Goal: Transaction & Acquisition: Book appointment/travel/reservation

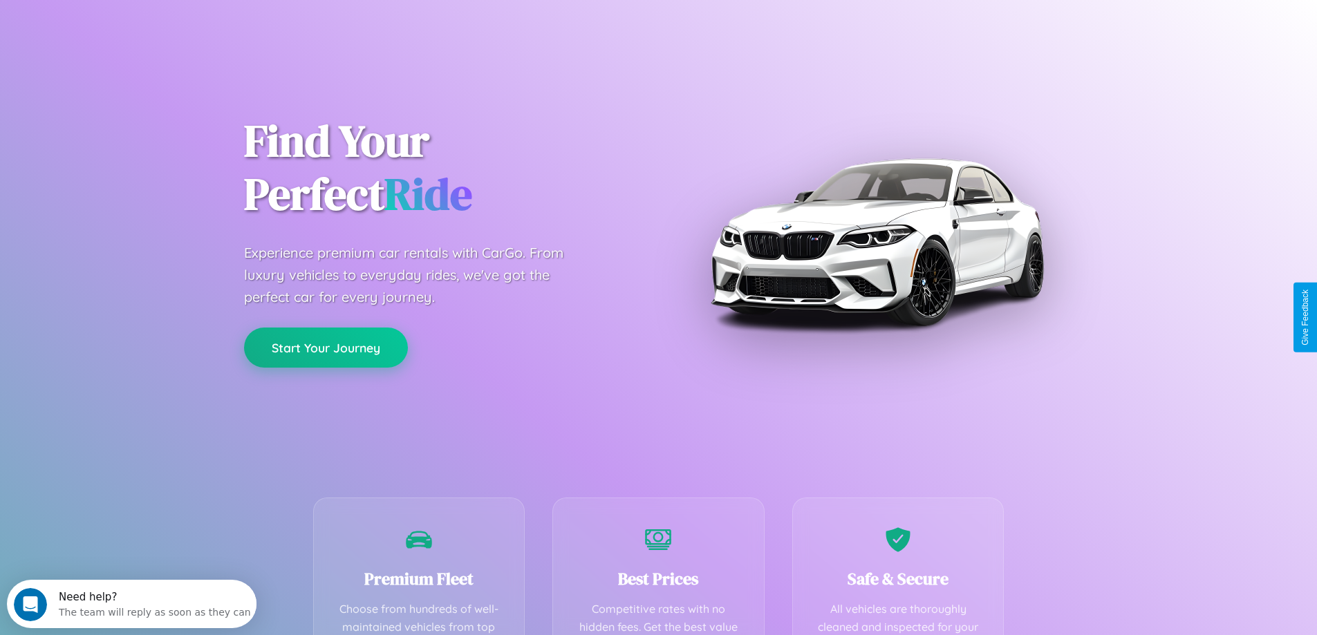
click at [326, 348] on button "Start Your Journey" at bounding box center [326, 348] width 164 height 40
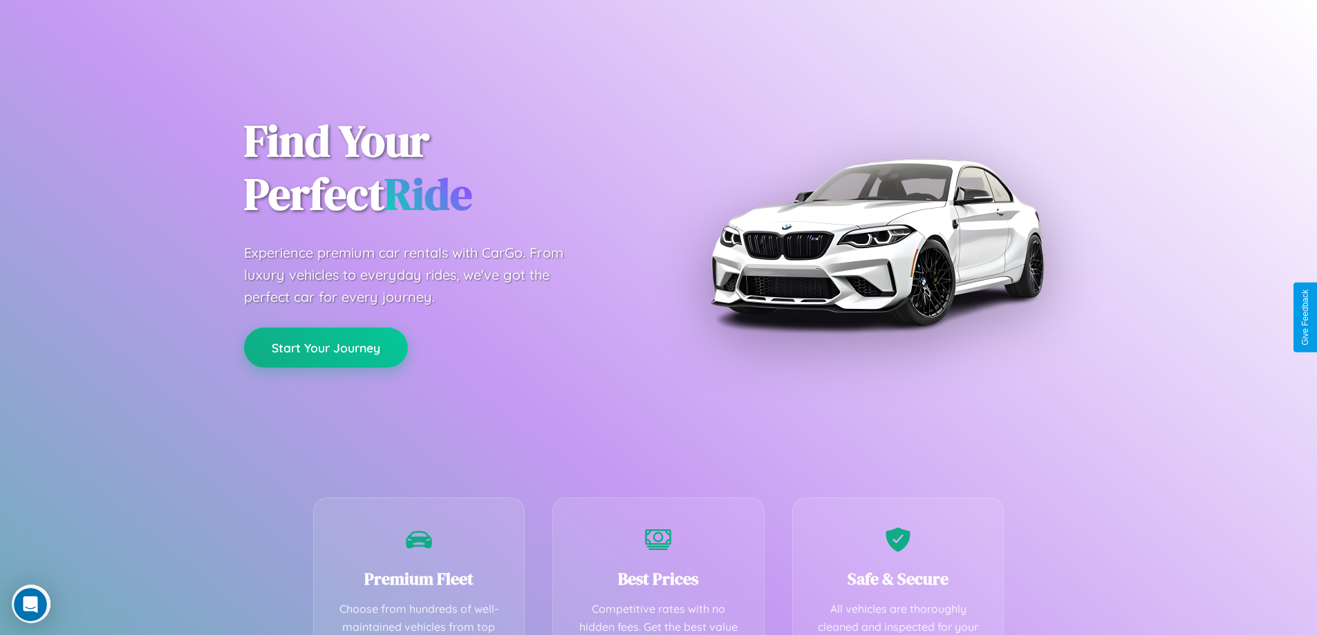
click at [326, 347] on button "Start Your Journey" at bounding box center [326, 348] width 164 height 40
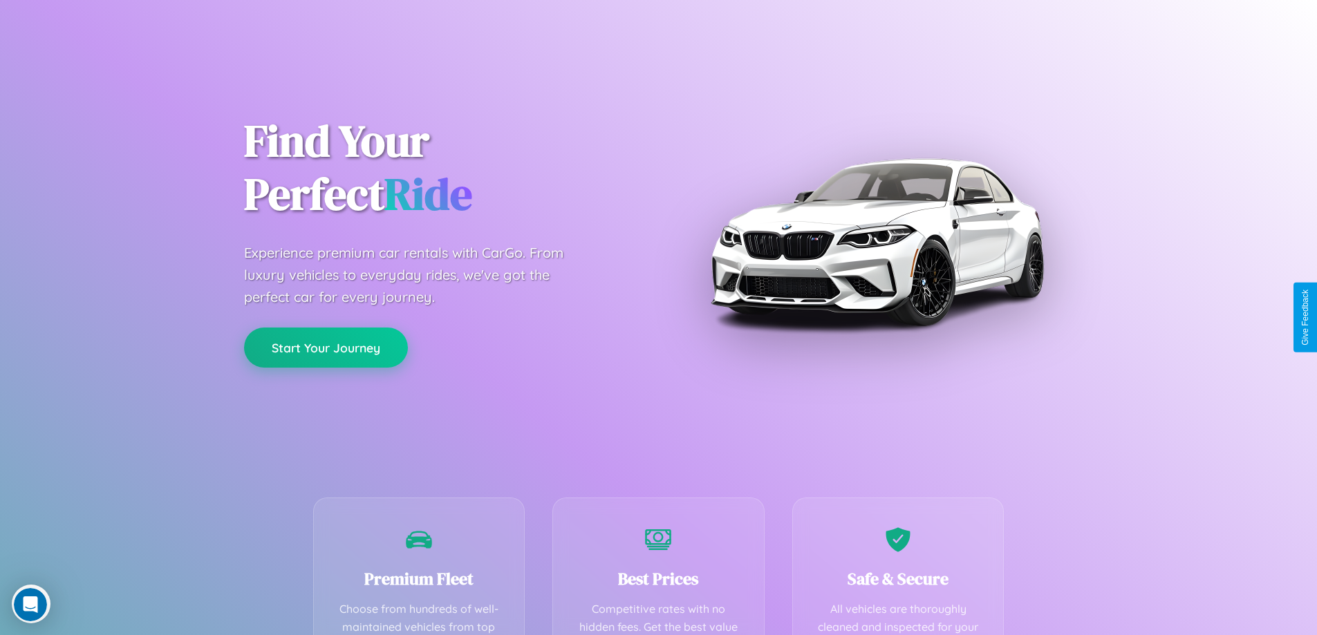
click at [326, 347] on button "Start Your Journey" at bounding box center [326, 348] width 164 height 40
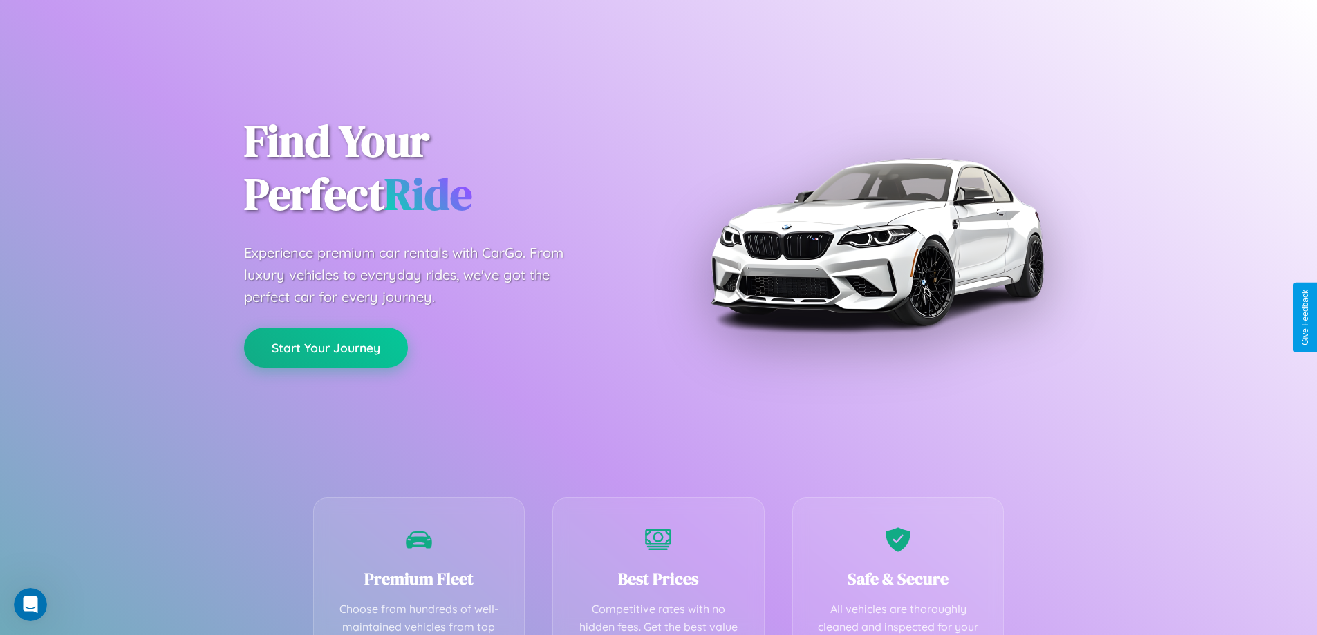
click at [326, 347] on button "Start Your Journey" at bounding box center [326, 348] width 164 height 40
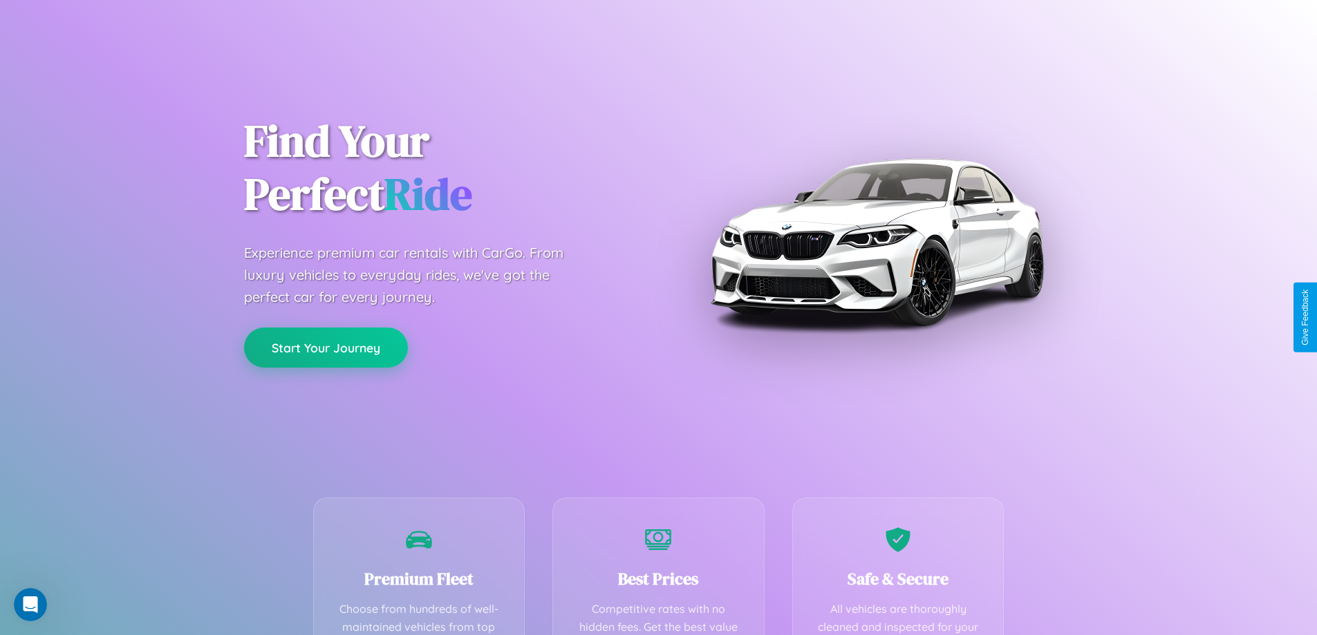
click at [326, 347] on button "Start Your Journey" at bounding box center [326, 348] width 164 height 40
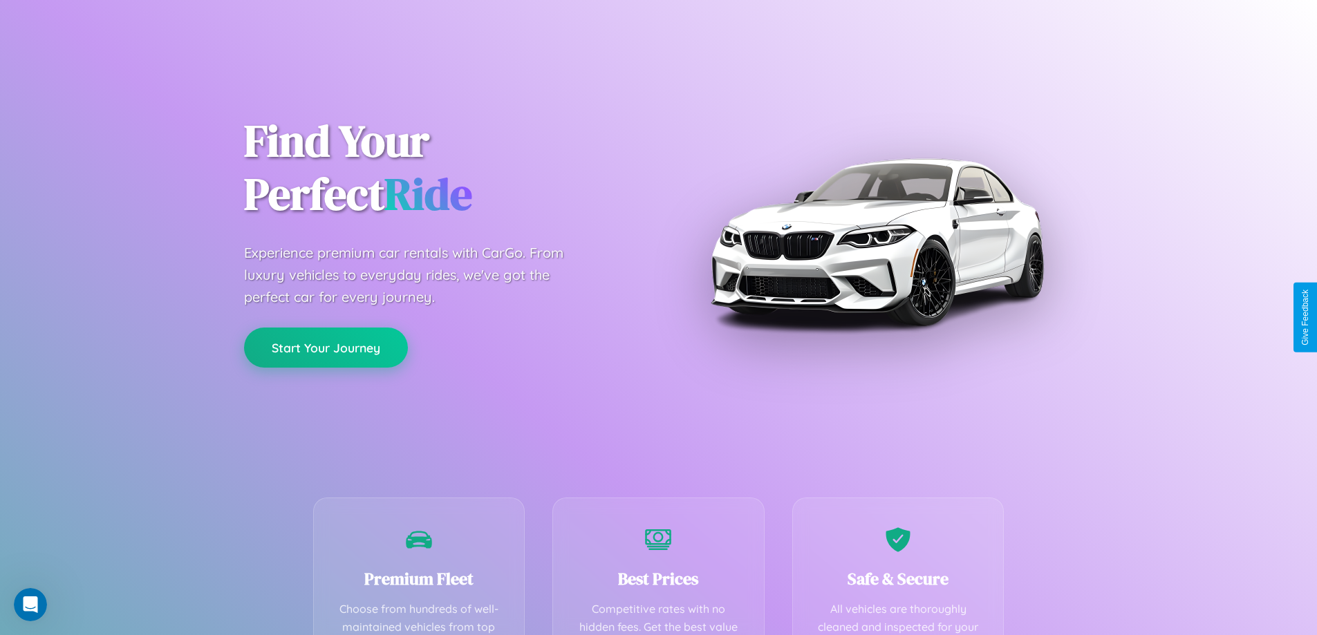
click at [326, 347] on button "Start Your Journey" at bounding box center [326, 348] width 164 height 40
